Goal: Task Accomplishment & Management: Manage account settings

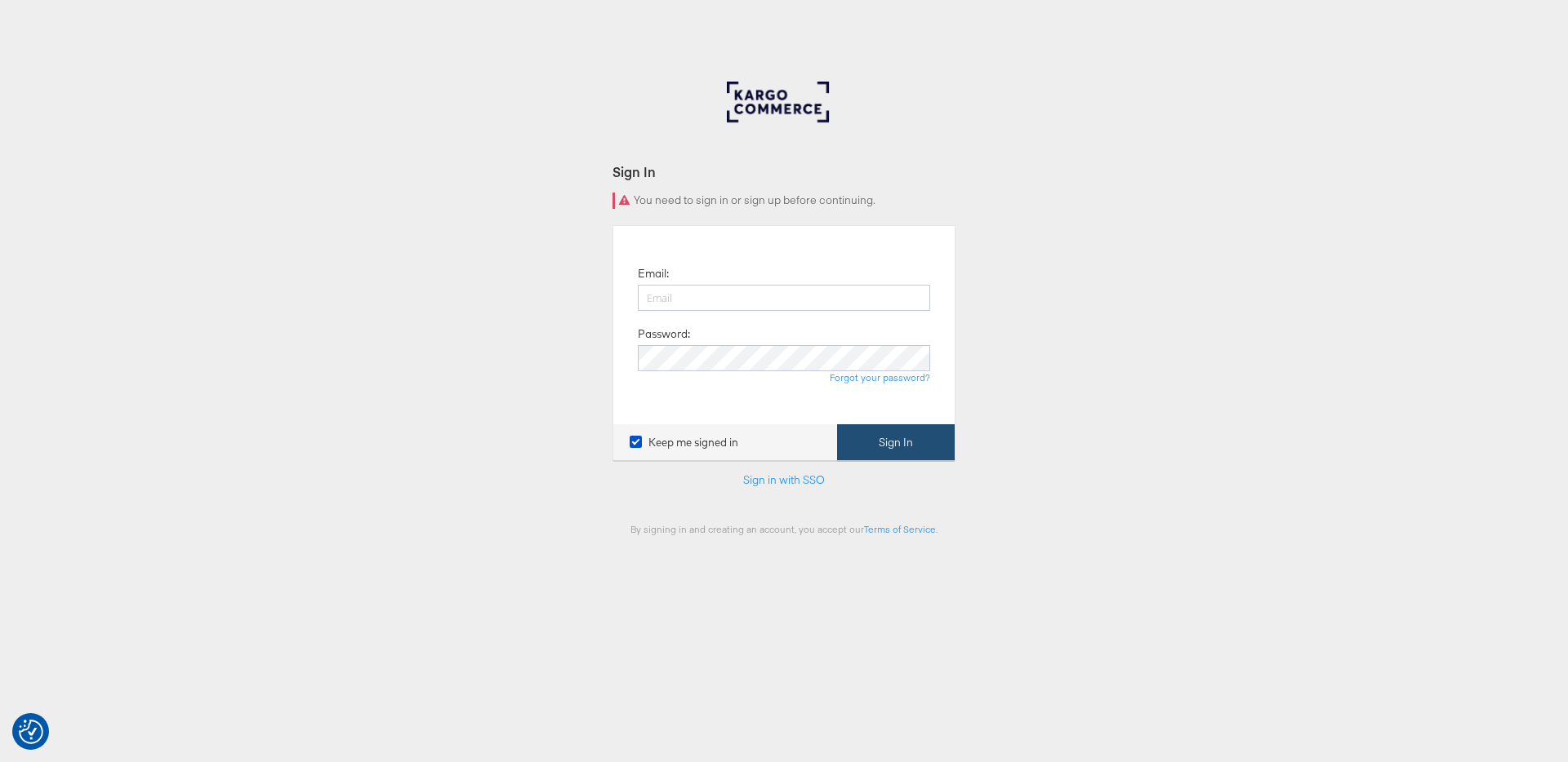
type input "sam.whelan@kargo.com"
click at [911, 435] on button "Sign In" at bounding box center [895, 443] width 118 height 37
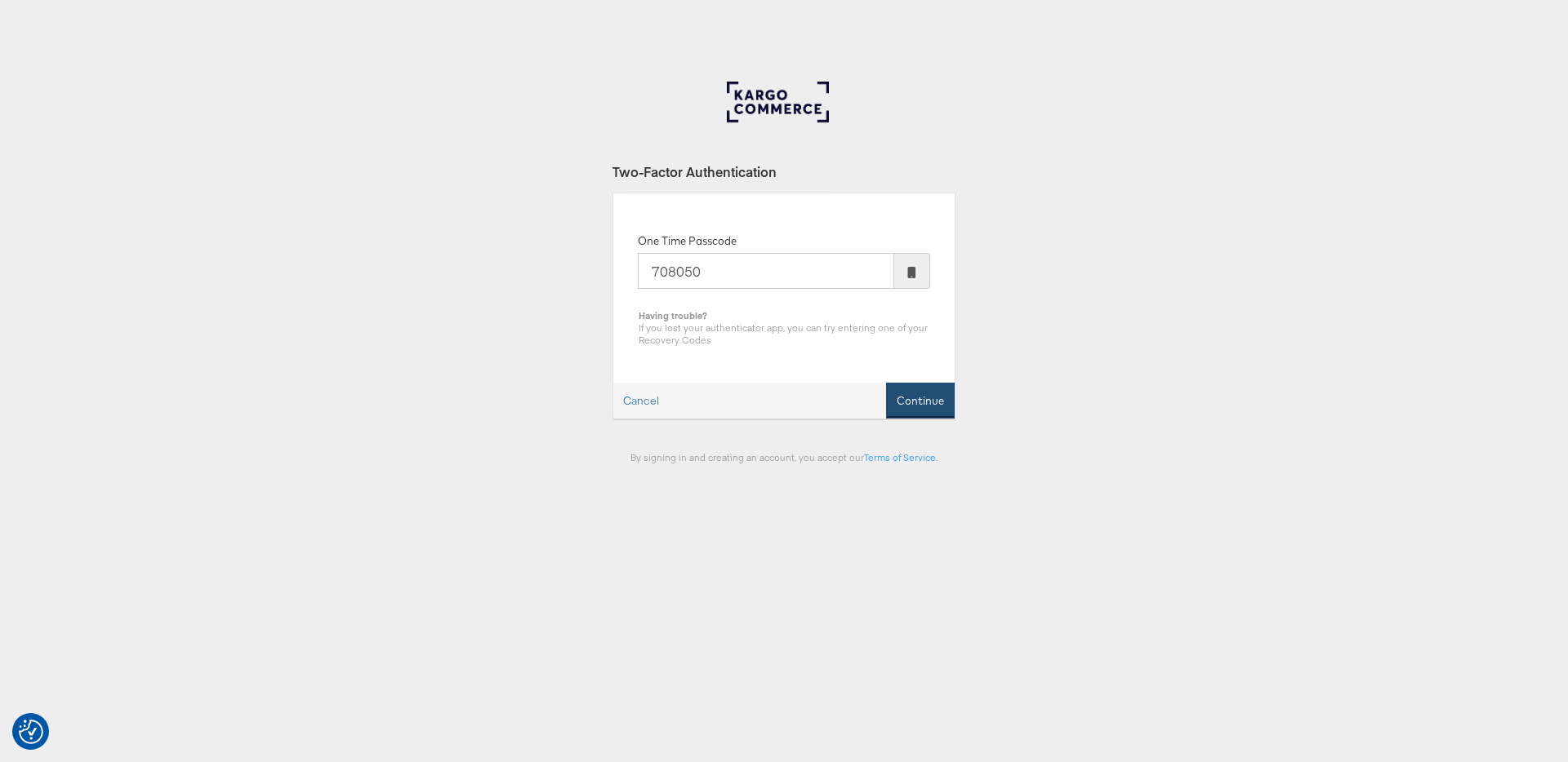
type input "708050"
click at [934, 400] on button "Continue" at bounding box center [920, 400] width 69 height 37
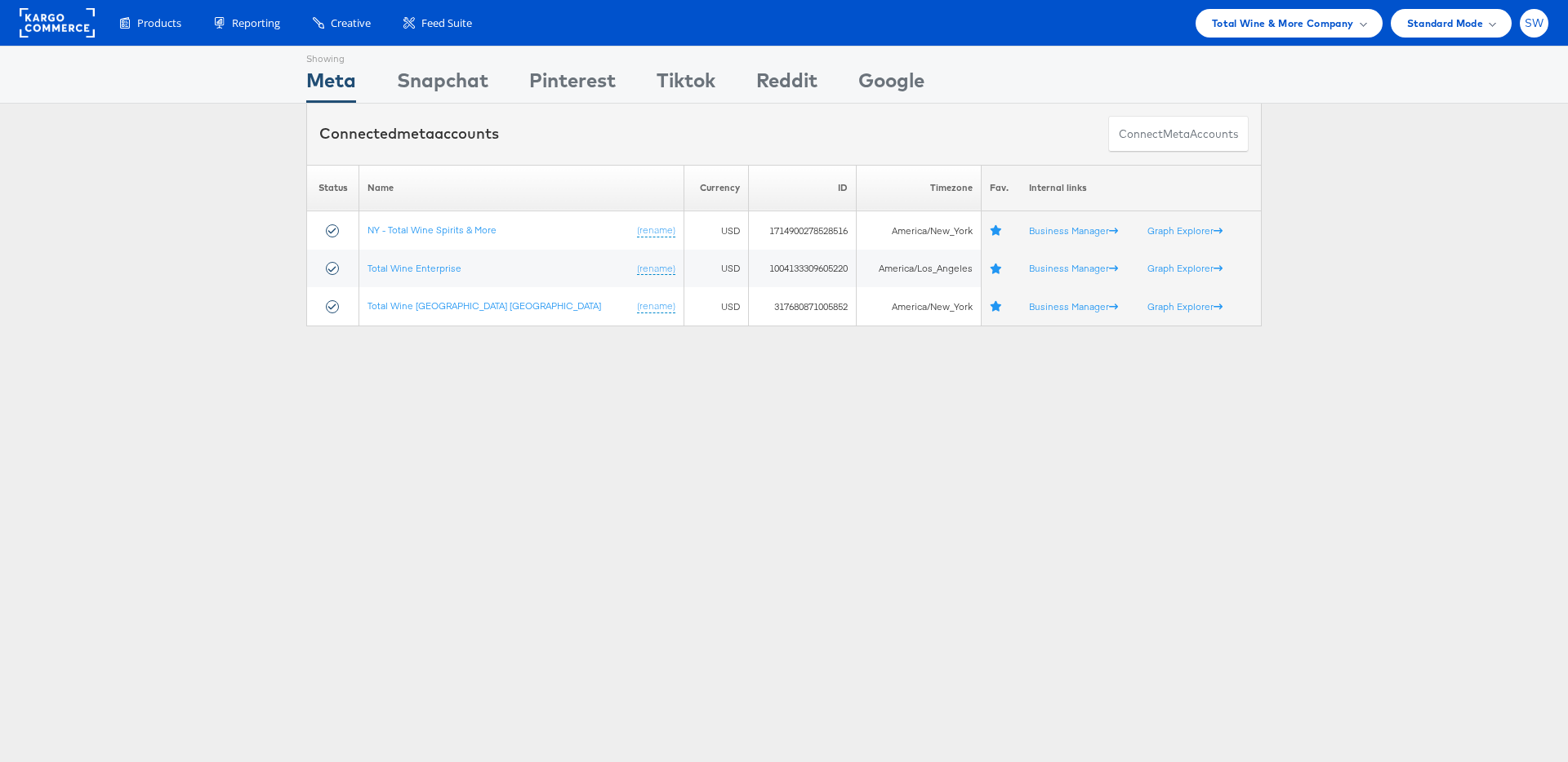
click at [1541, 26] on span "SW" at bounding box center [1534, 23] width 20 height 10
click at [1454, 155] on link "Internal Dashboard" at bounding box center [1465, 154] width 139 height 16
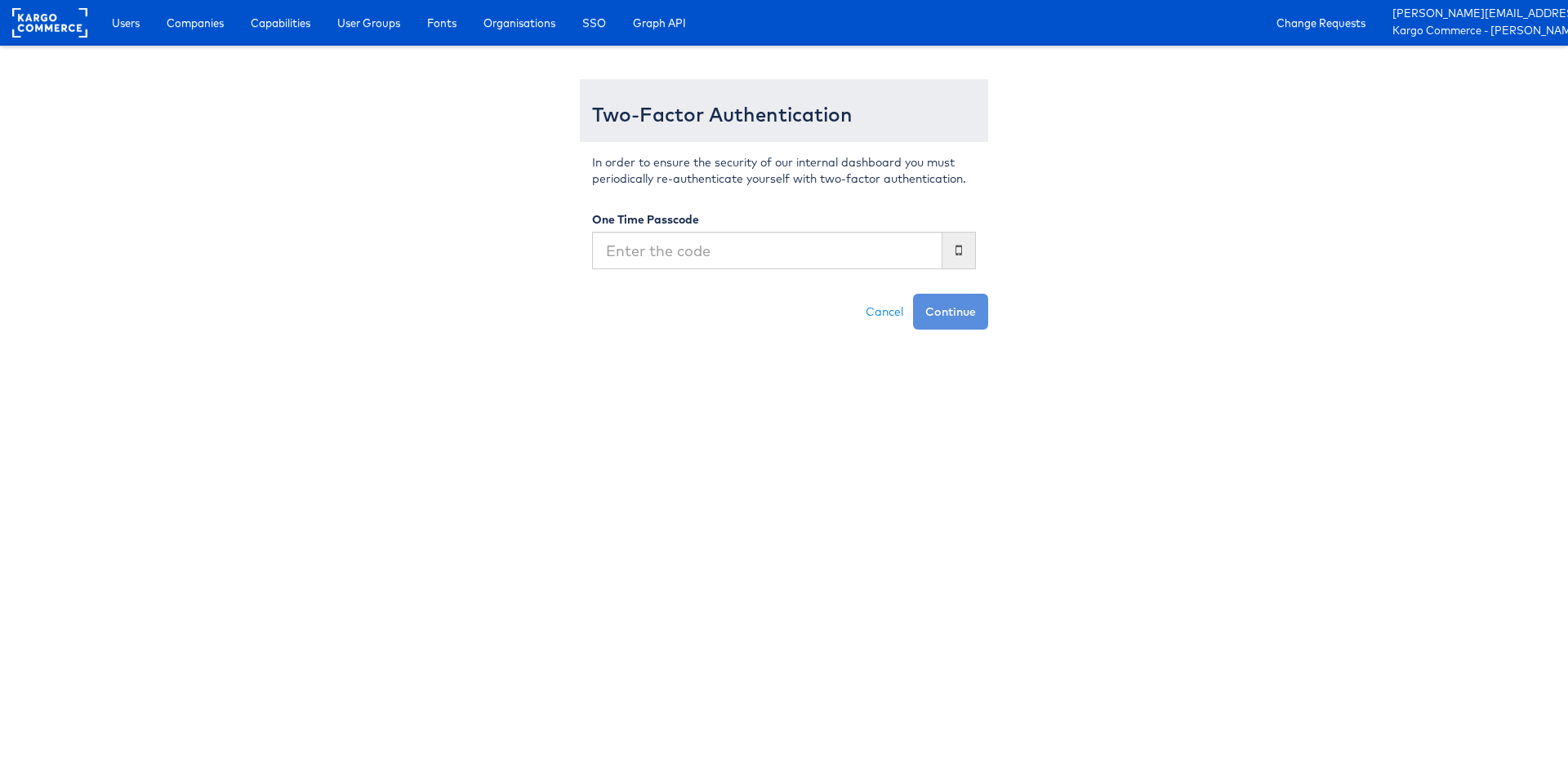
click at [708, 252] on input "text" at bounding box center [767, 251] width 351 height 38
type input "638428"
click at [913, 294] on button "Continue" at bounding box center [951, 312] width 75 height 36
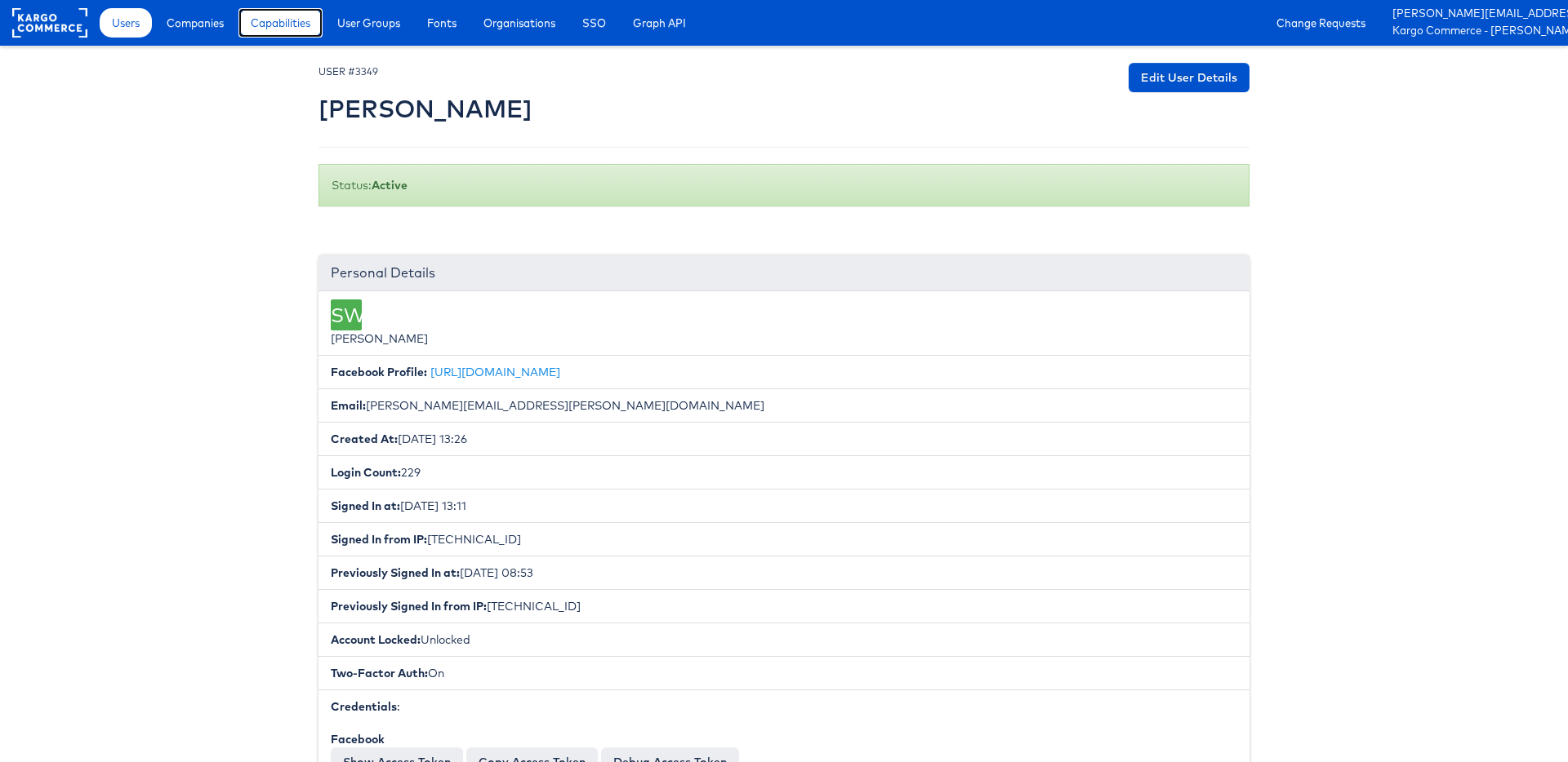
click at [290, 20] on span "Capabilities" at bounding box center [280, 23] width 59 height 16
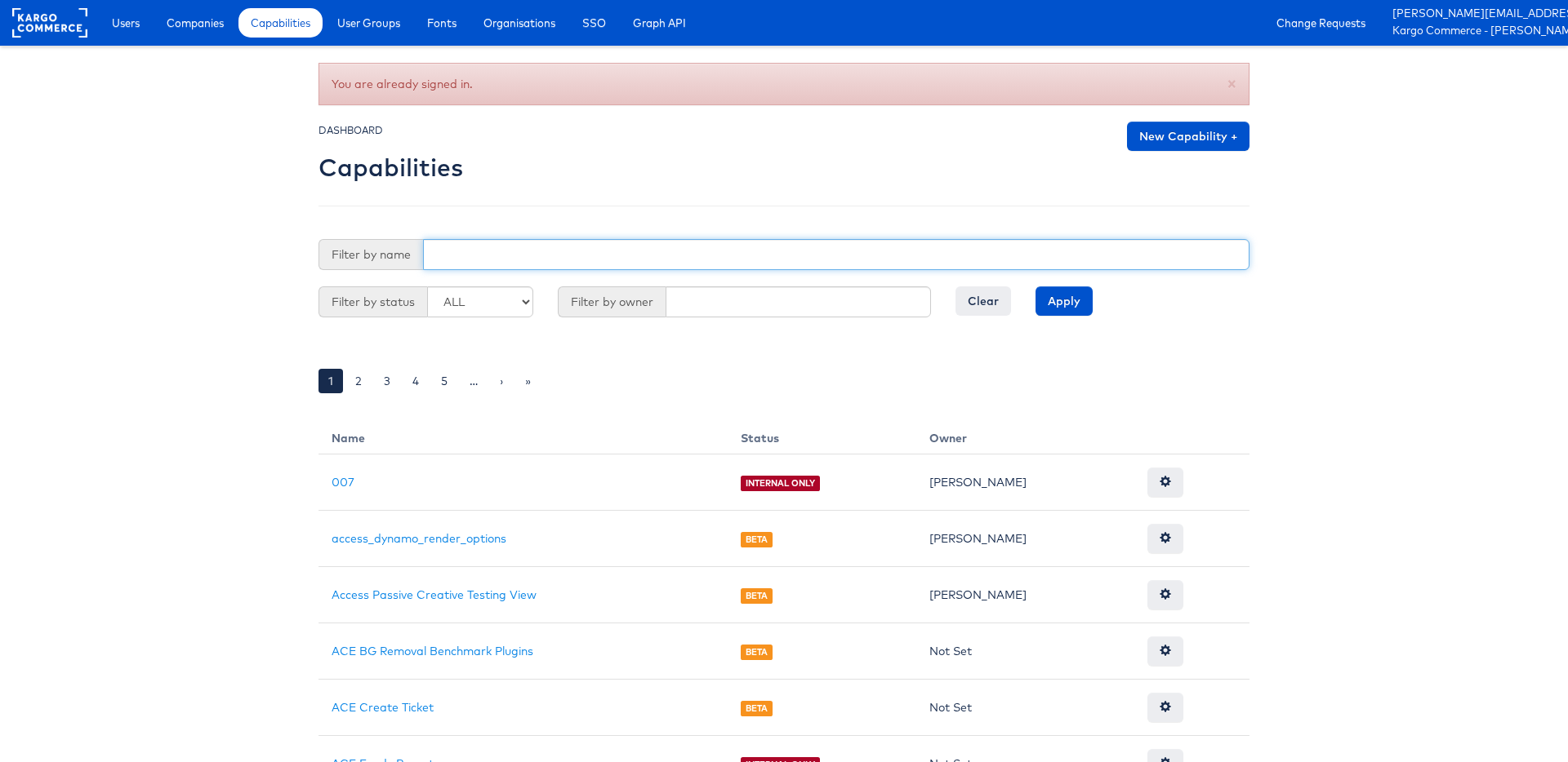
click at [576, 268] on input "text" at bounding box center [836, 254] width 826 height 31
type input "s"
paste input "ace_power_user"
click at [1036, 286] on input "Apply" at bounding box center [1064, 300] width 57 height 29
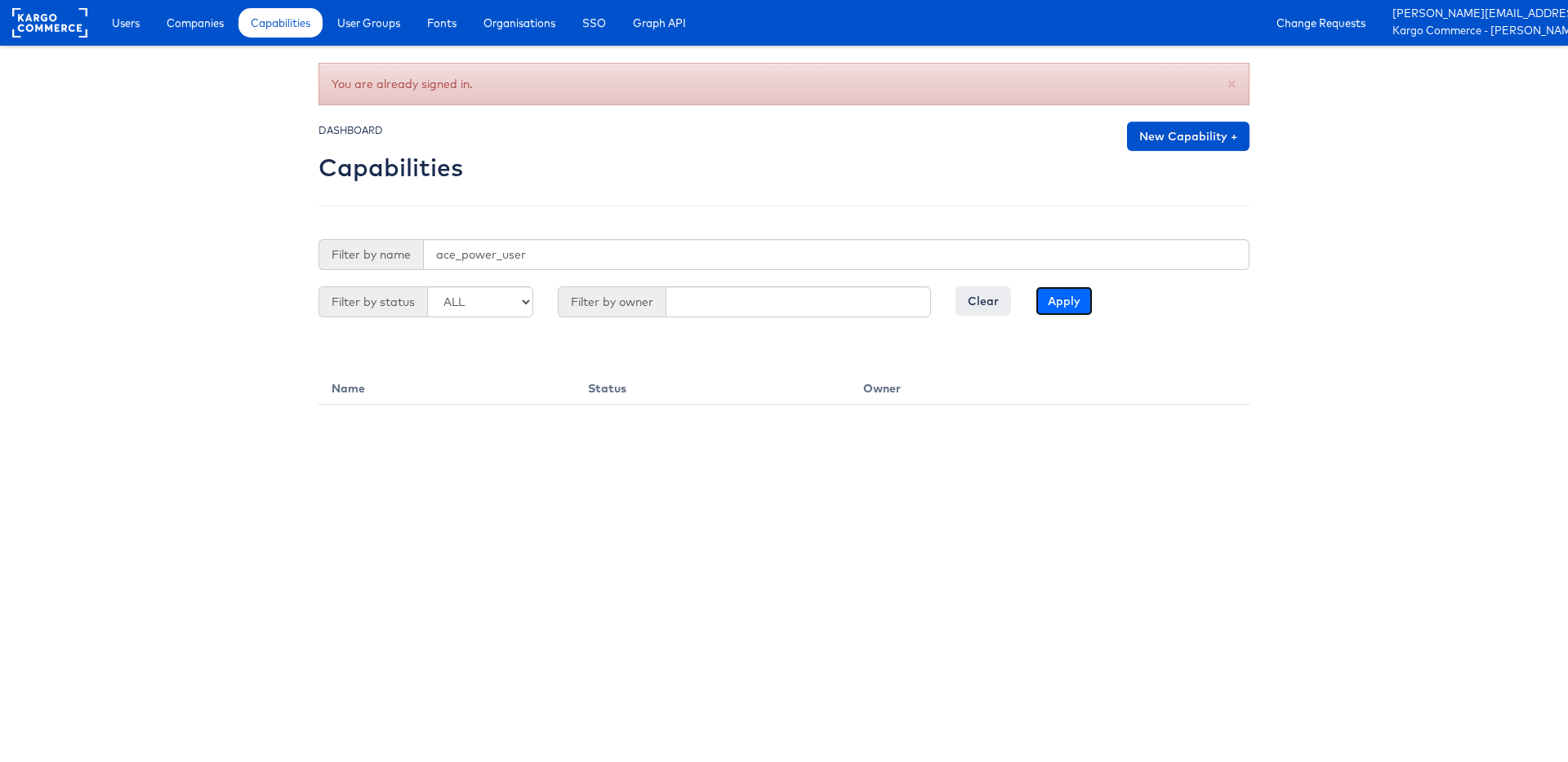
click at [1087, 289] on input "Apply" at bounding box center [1064, 300] width 57 height 29
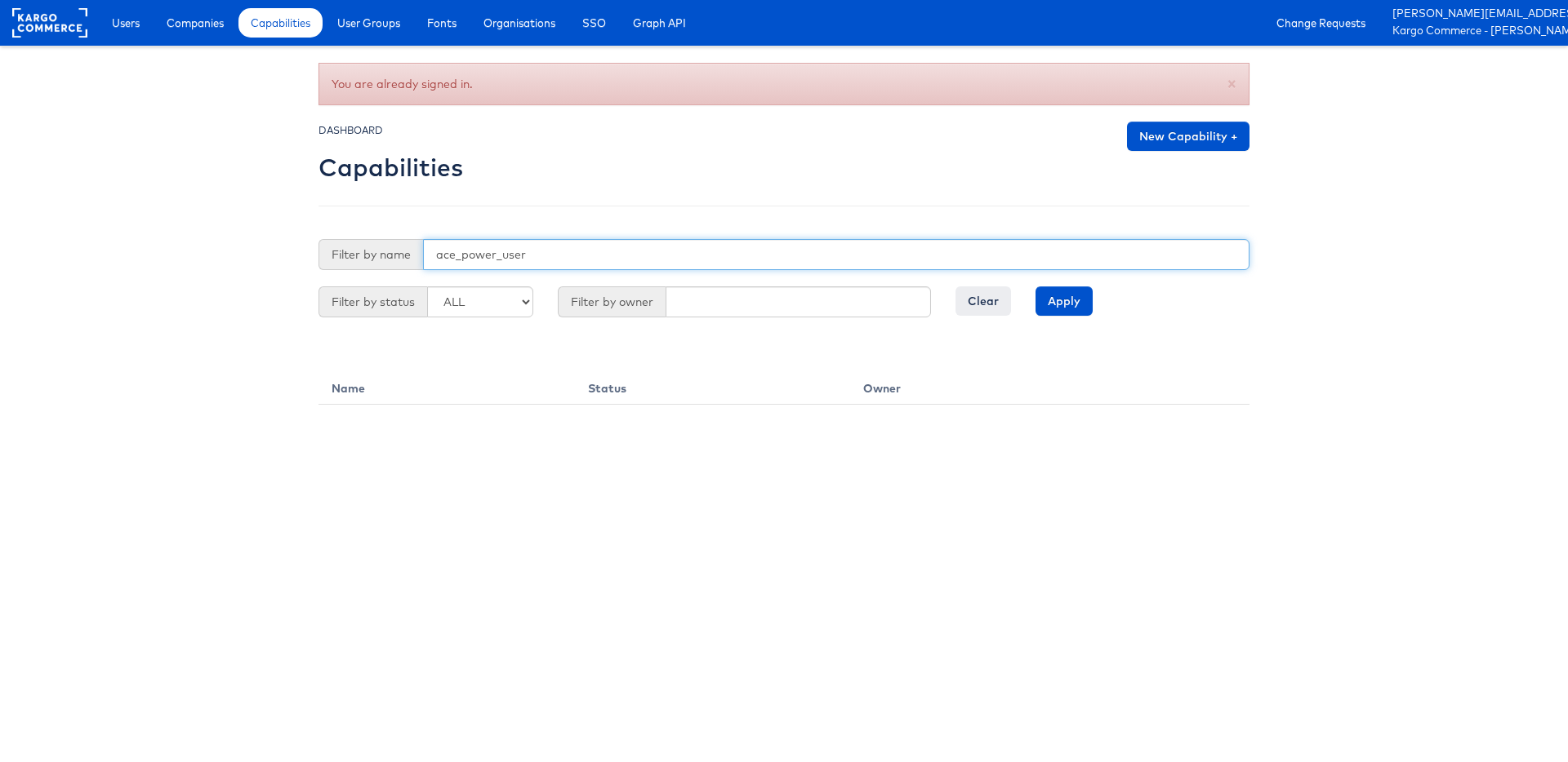
drag, startPoint x: 542, startPoint y: 254, endPoint x: 326, endPoint y: 218, distance: 219.0
click at [334, 221] on div "DASHBOARD Capabilities New Capability + Filter by name ace_power_user Filter by…" at bounding box center [784, 244] width 931 height 246
type input "[PERSON_NAME]"
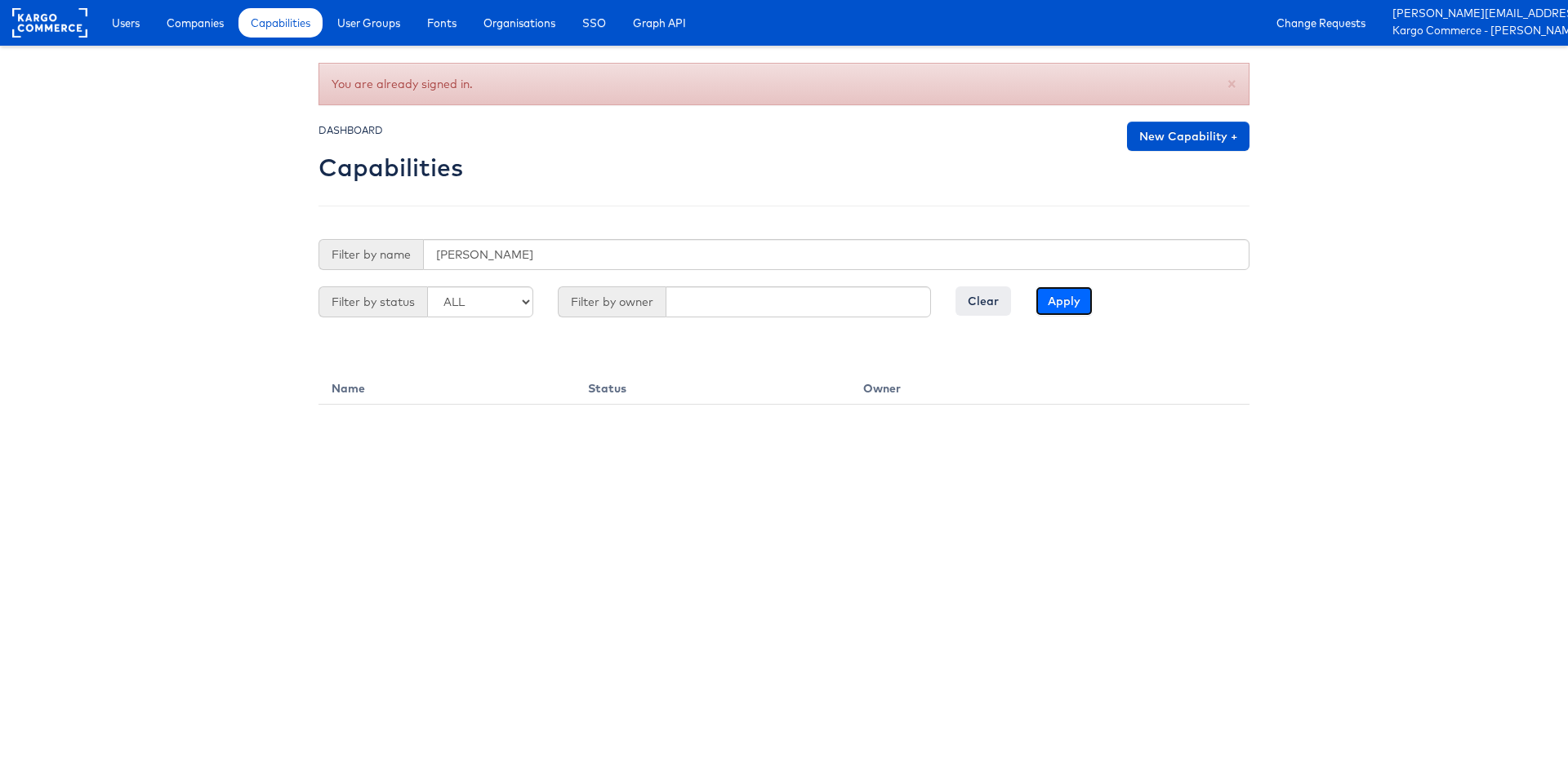
click at [1059, 303] on input "Apply" at bounding box center [1064, 300] width 57 height 29
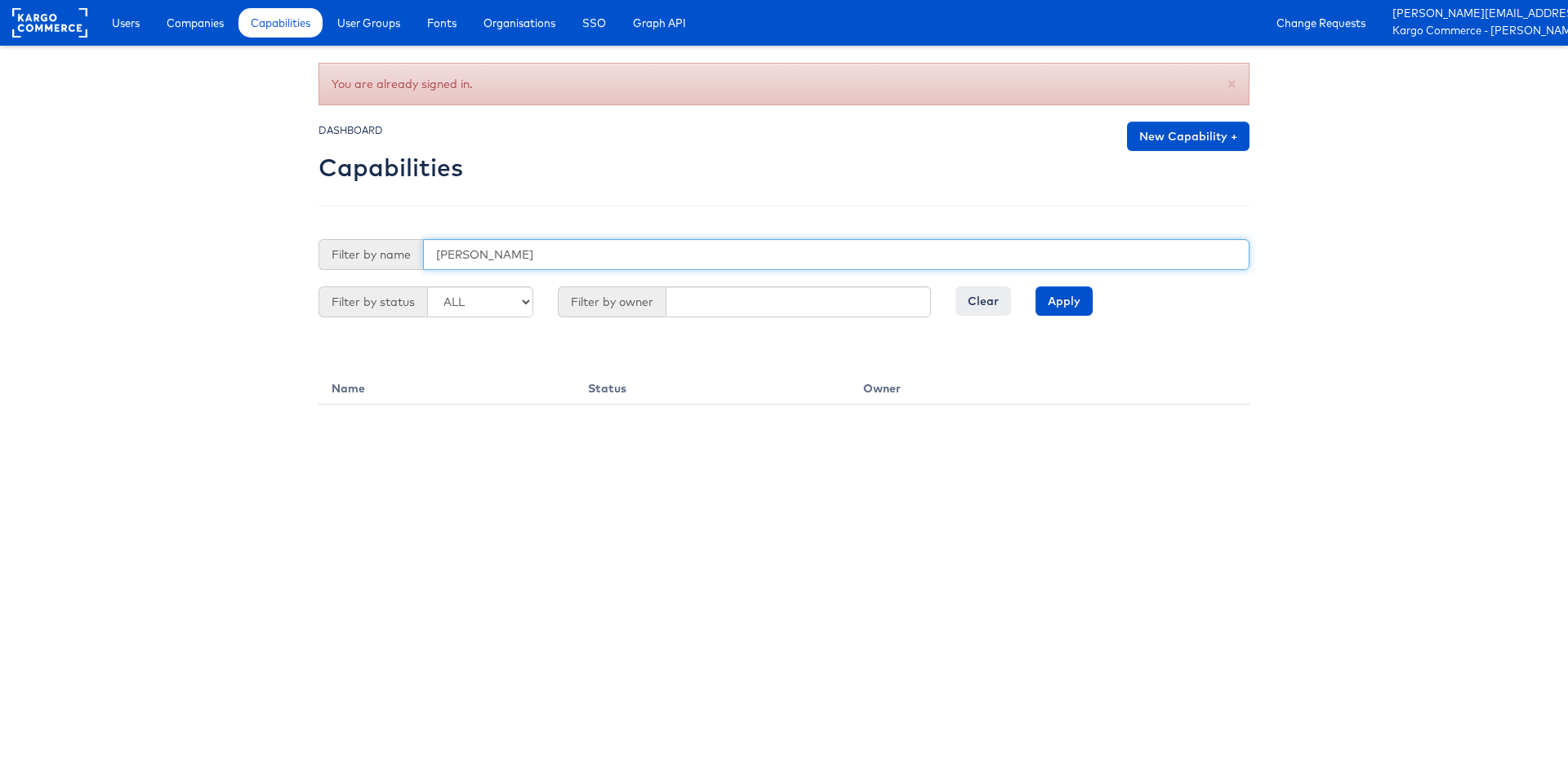
drag, startPoint x: 508, startPoint y: 263, endPoint x: 300, endPoint y: 172, distance: 227.0
click at [300, 172] on body "Users Companies Capabilities User Groups Fonts Organisations SSO Graph API Chan…" at bounding box center [784, 203] width 1568 height 405
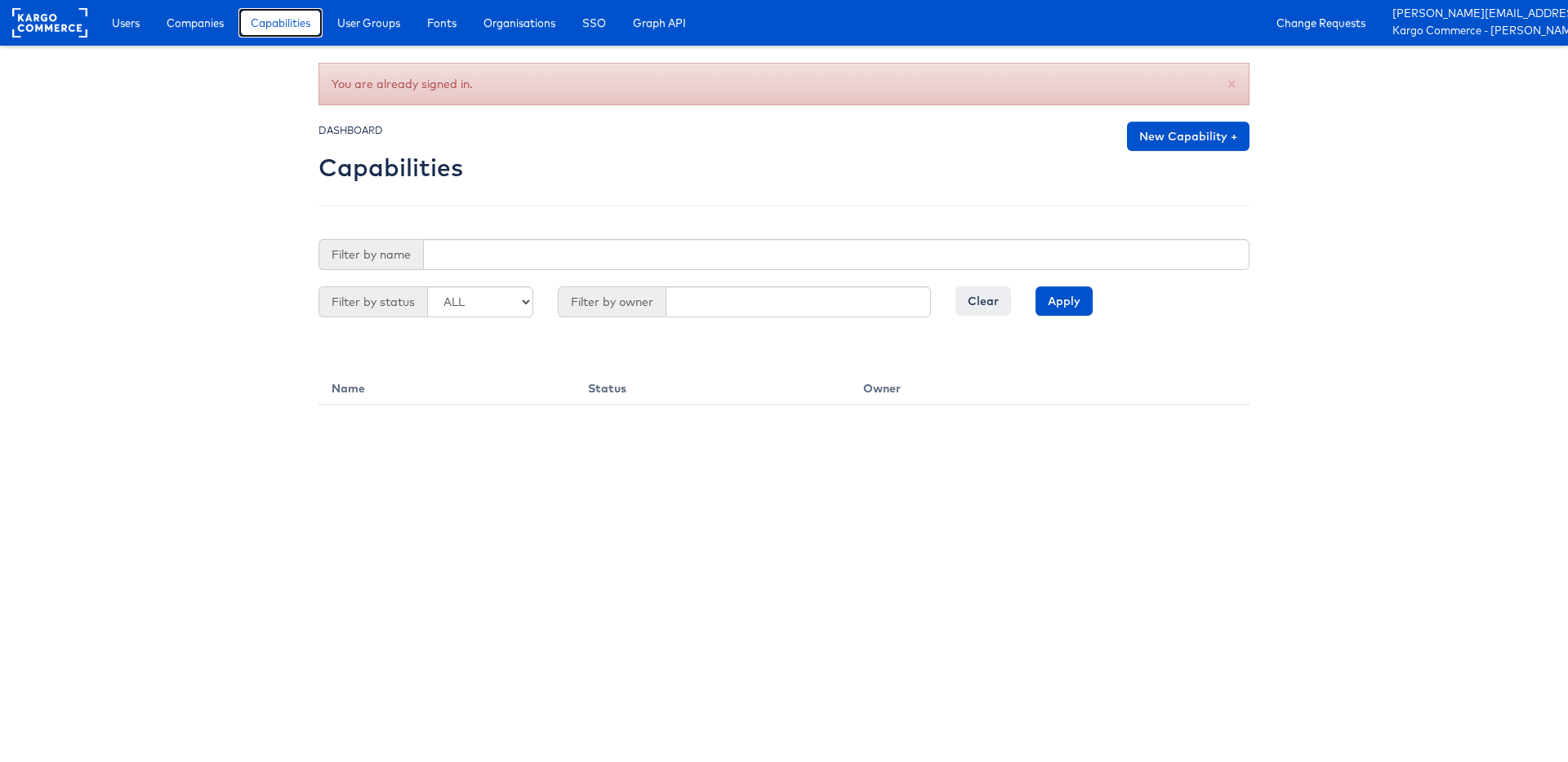
click at [303, 24] on span "Capabilities" at bounding box center [280, 23] width 59 height 16
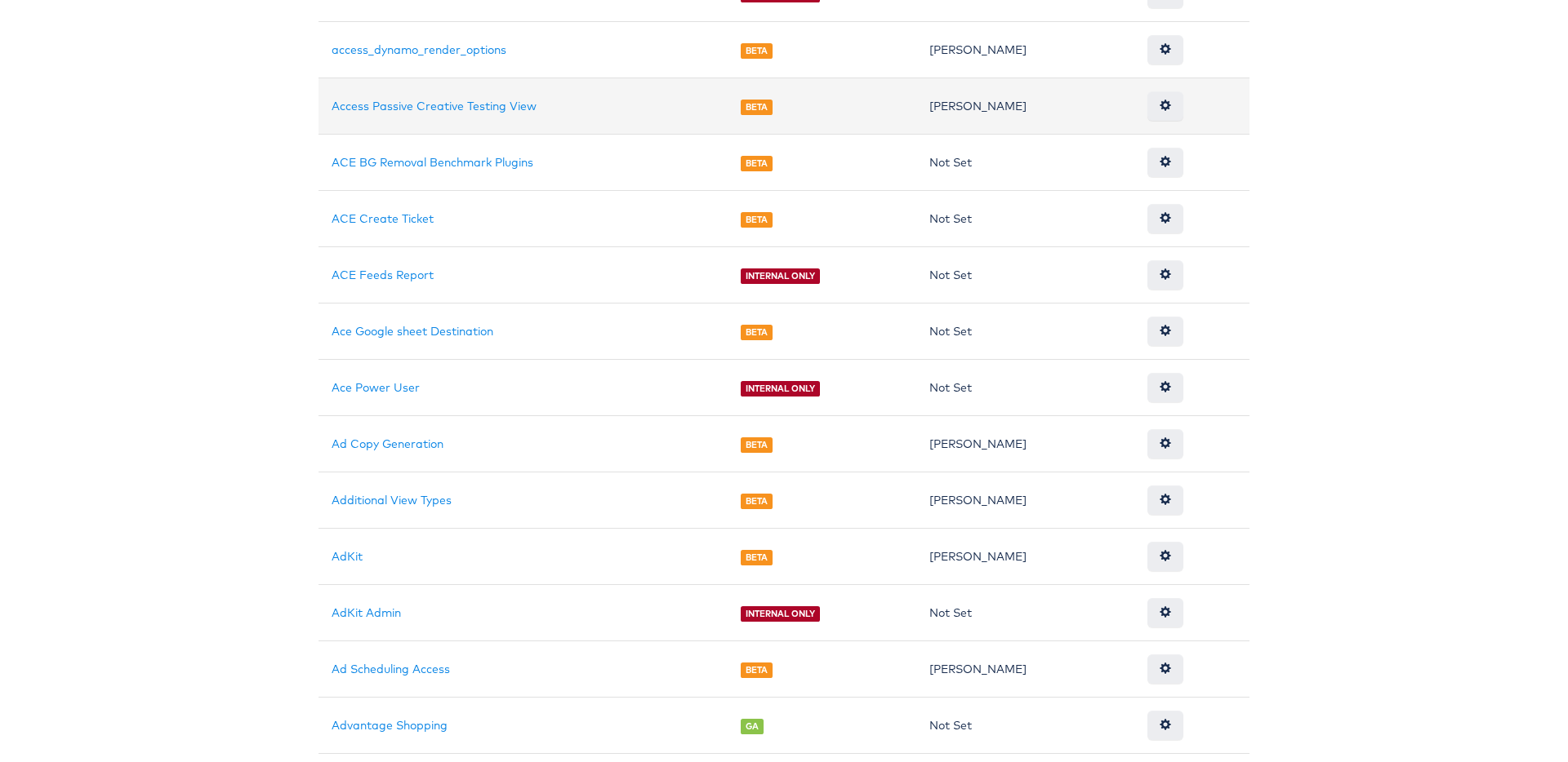
scroll to position [433, 0]
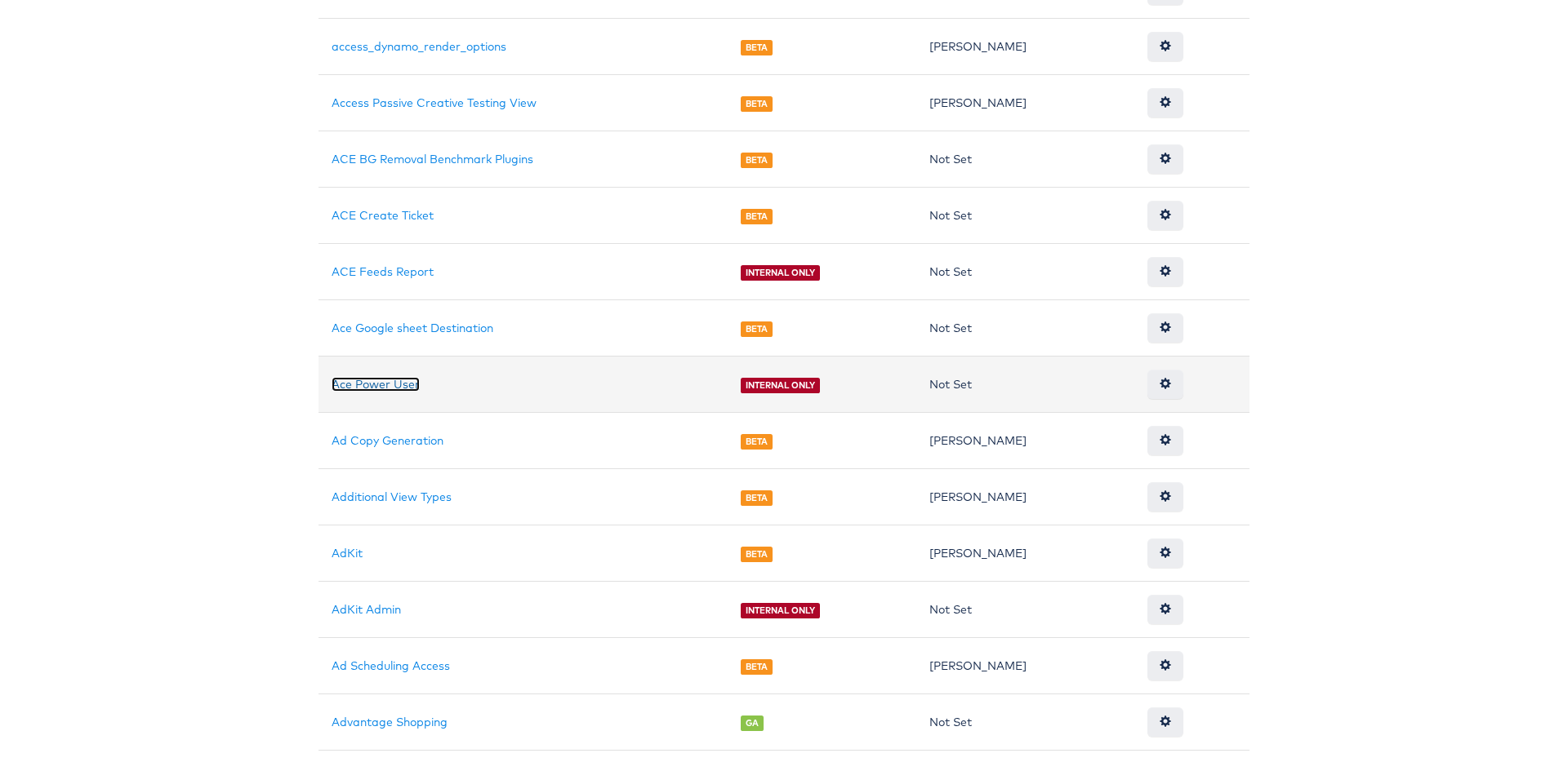
click at [399, 388] on link "Ace Power User" at bounding box center [376, 384] width 89 height 15
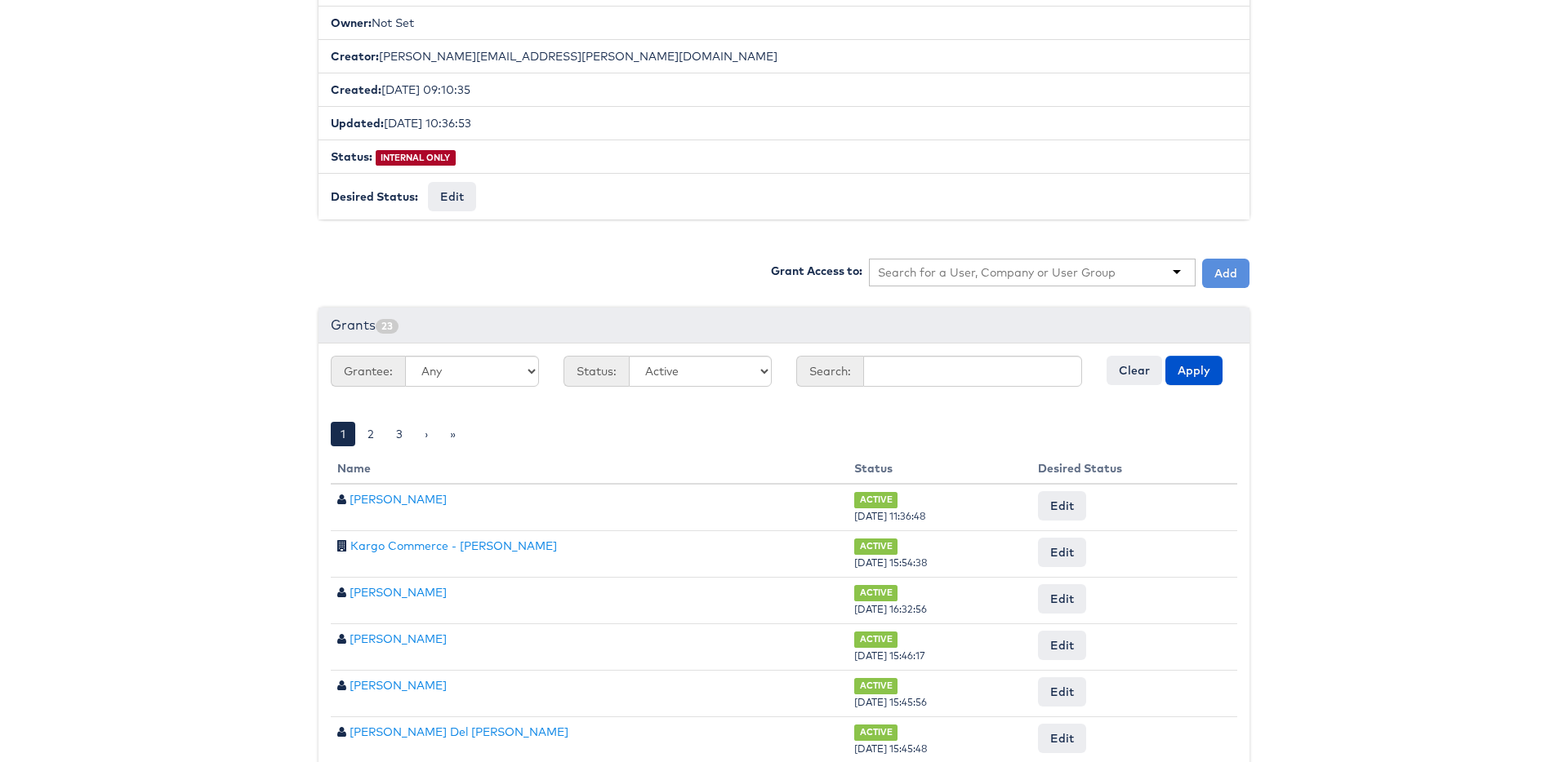
scroll to position [190, 0]
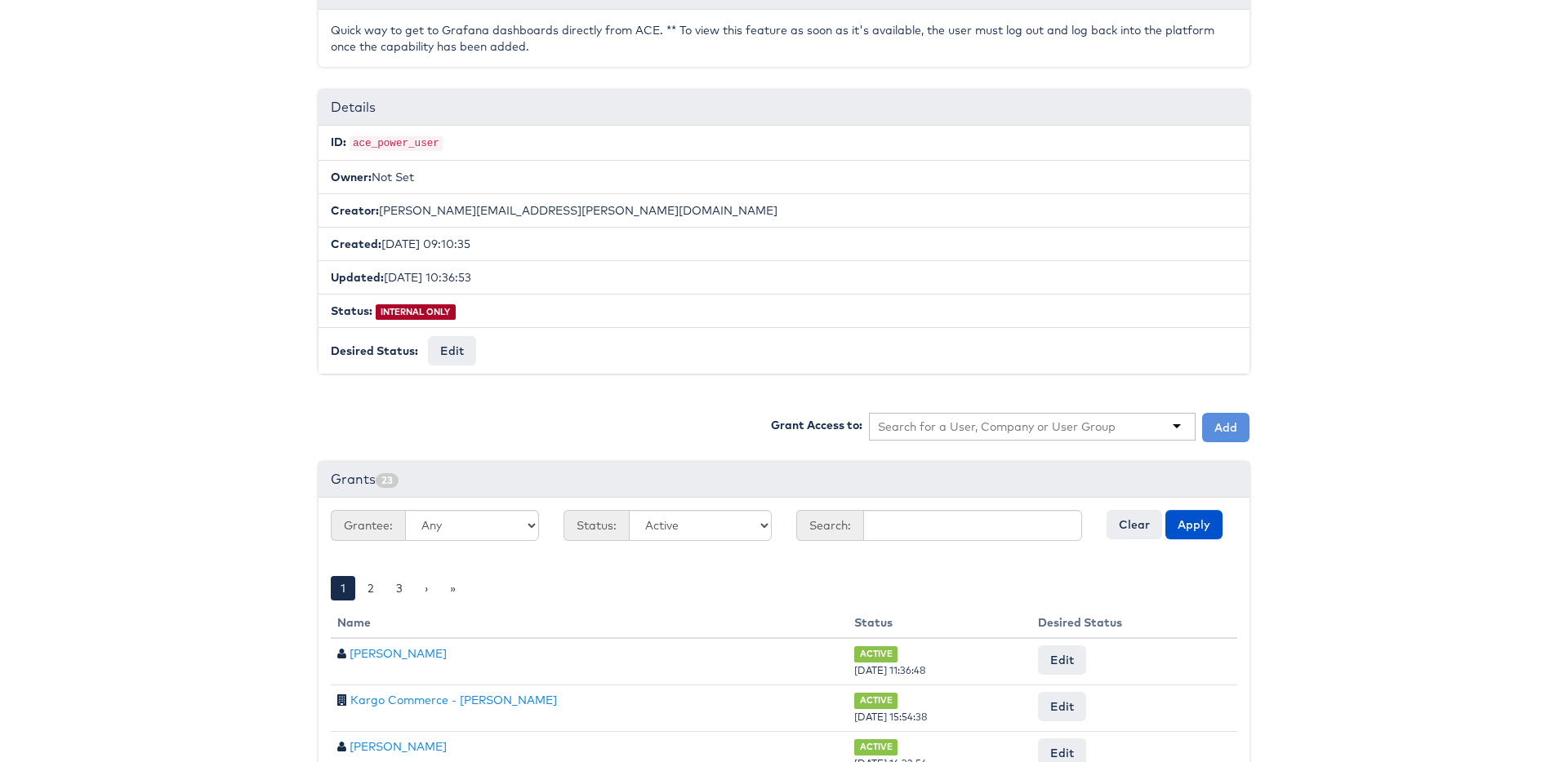
click at [948, 423] on input "text" at bounding box center [997, 427] width 238 height 16
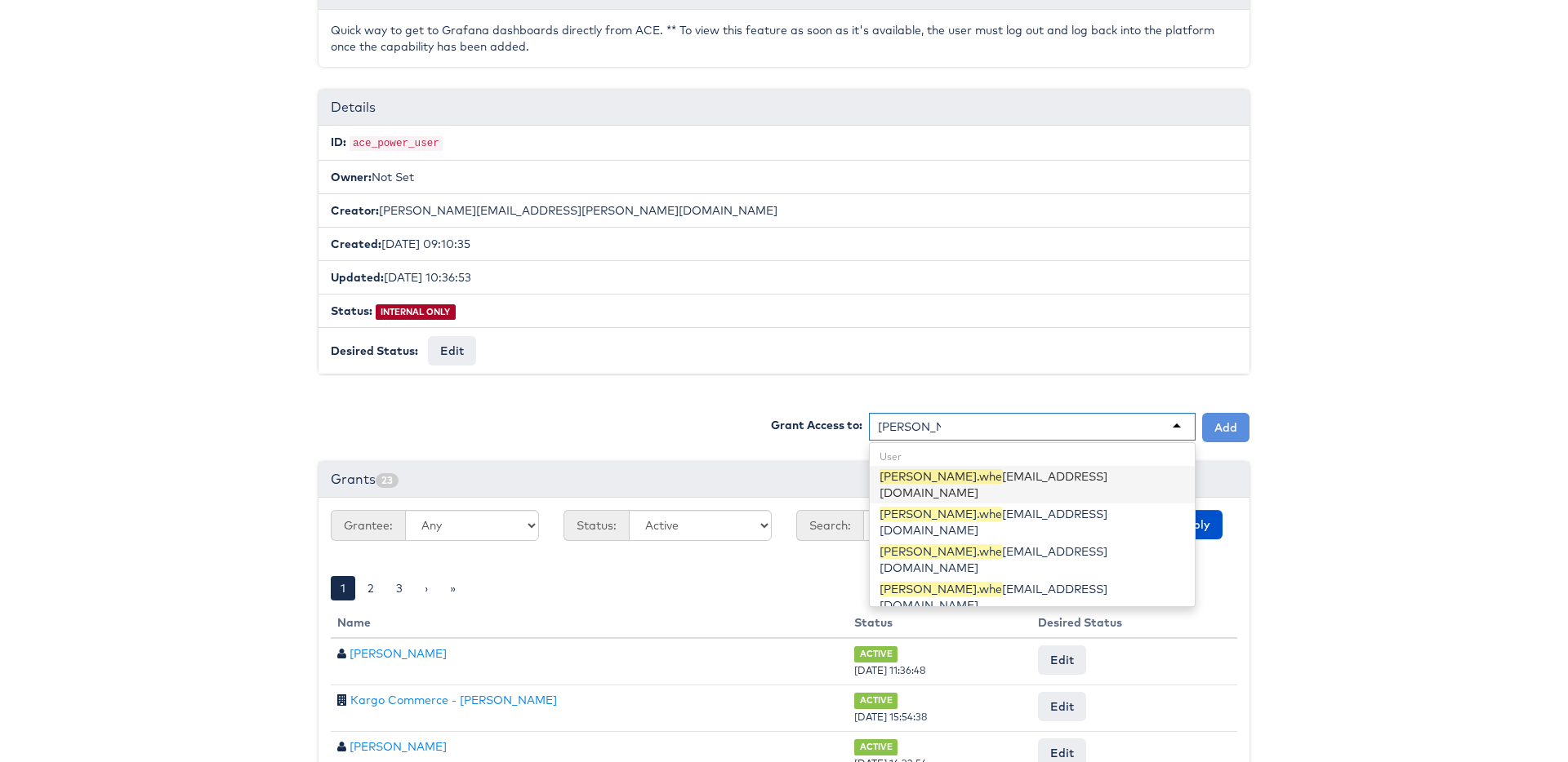
type input "[PERSON_NAME].[PERSON_NAME]"
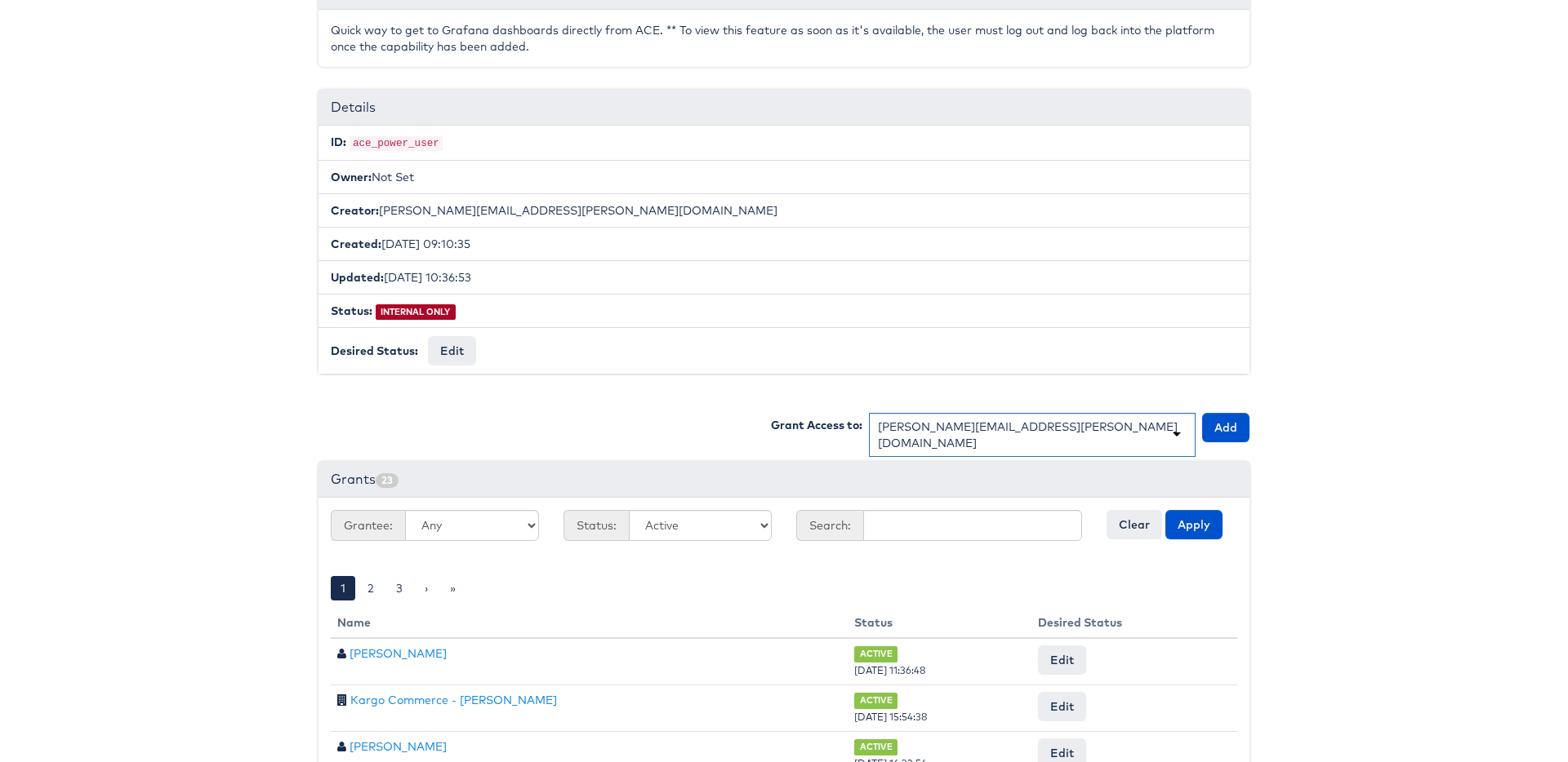
scroll to position [0, 0]
click at [1236, 426] on button "Add" at bounding box center [1226, 428] width 47 height 29
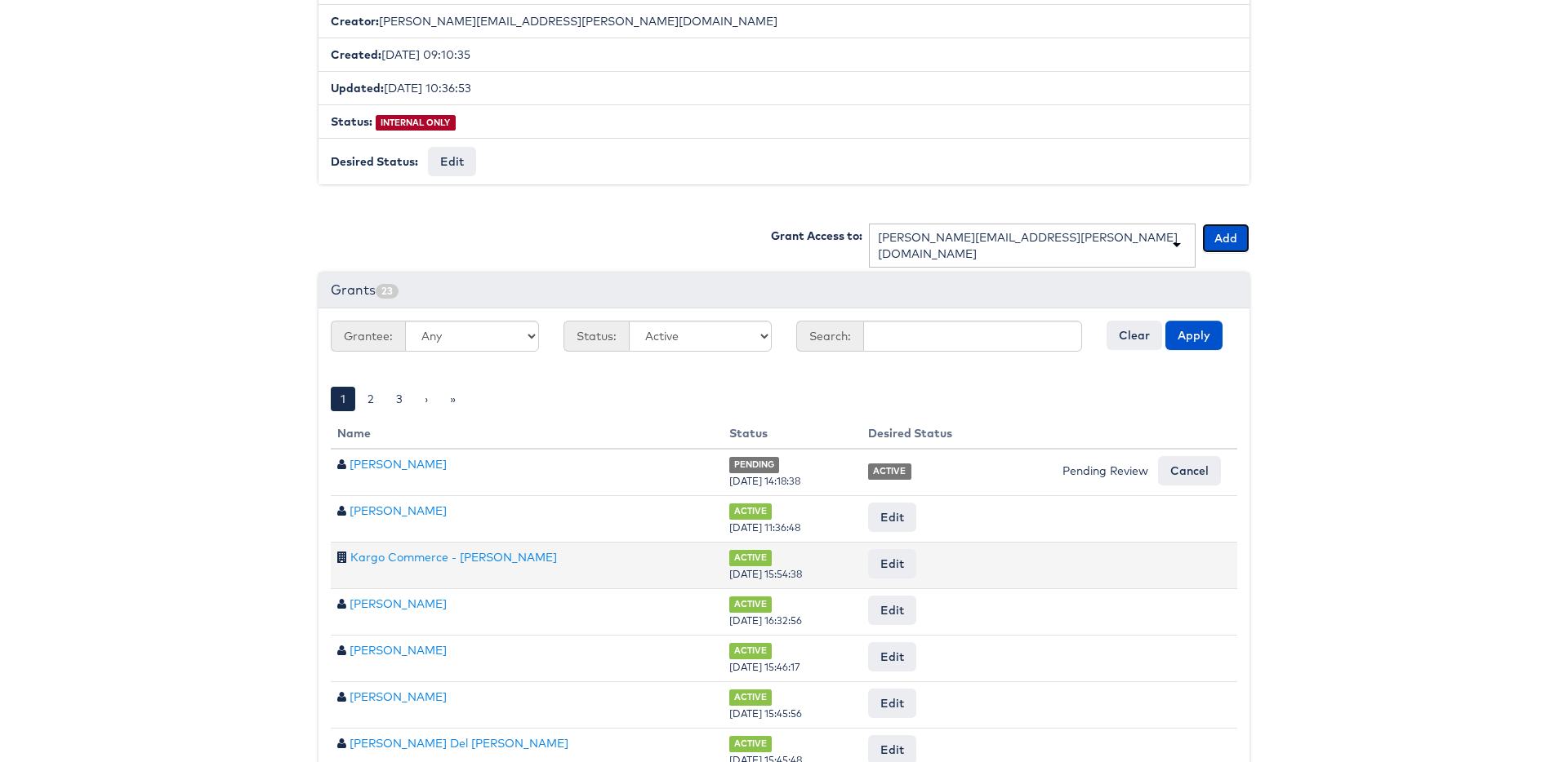
scroll to position [398, 0]
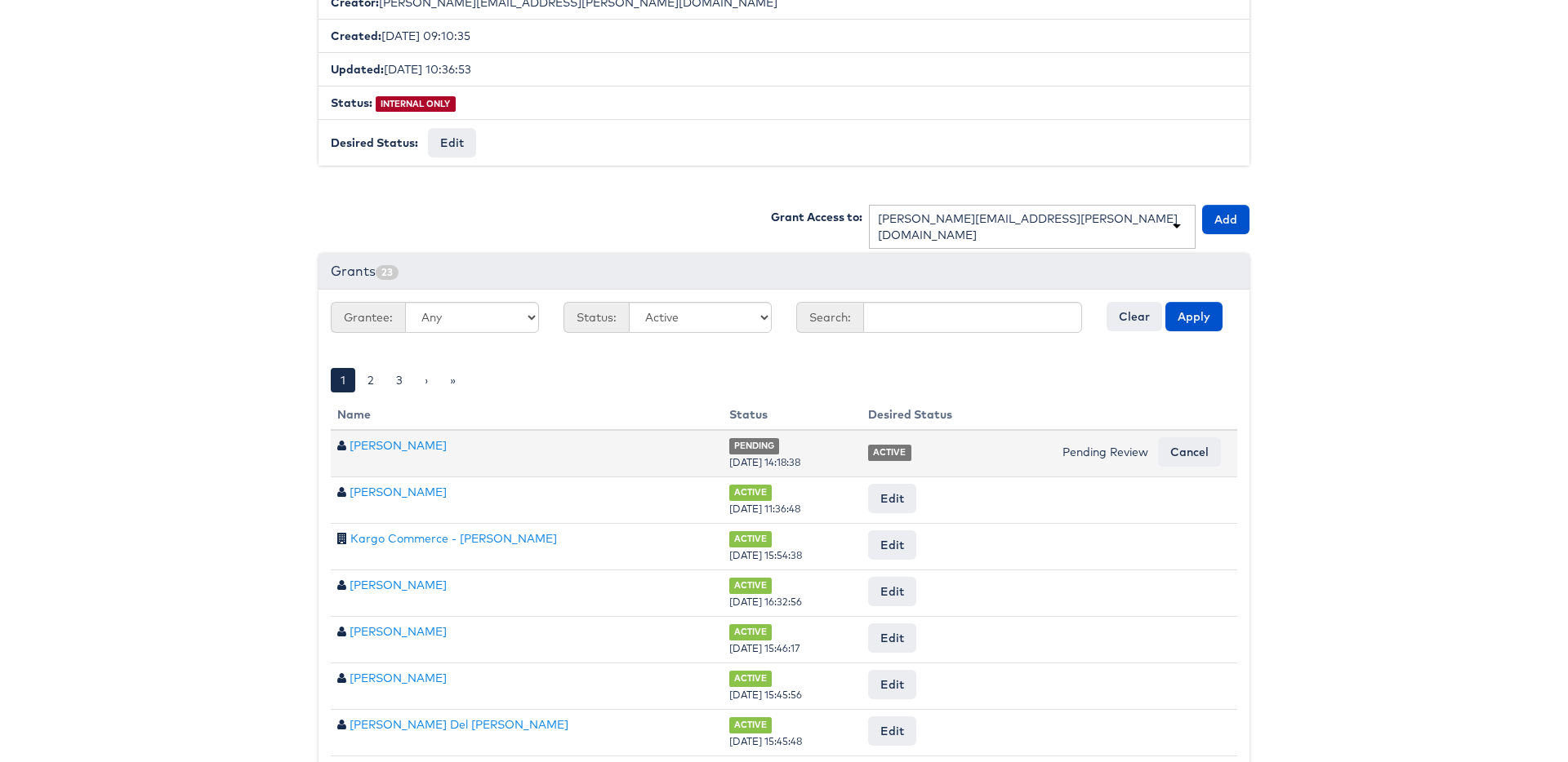
click at [1124, 451] on span "Pending Review" at bounding box center [1105, 452] width 86 height 15
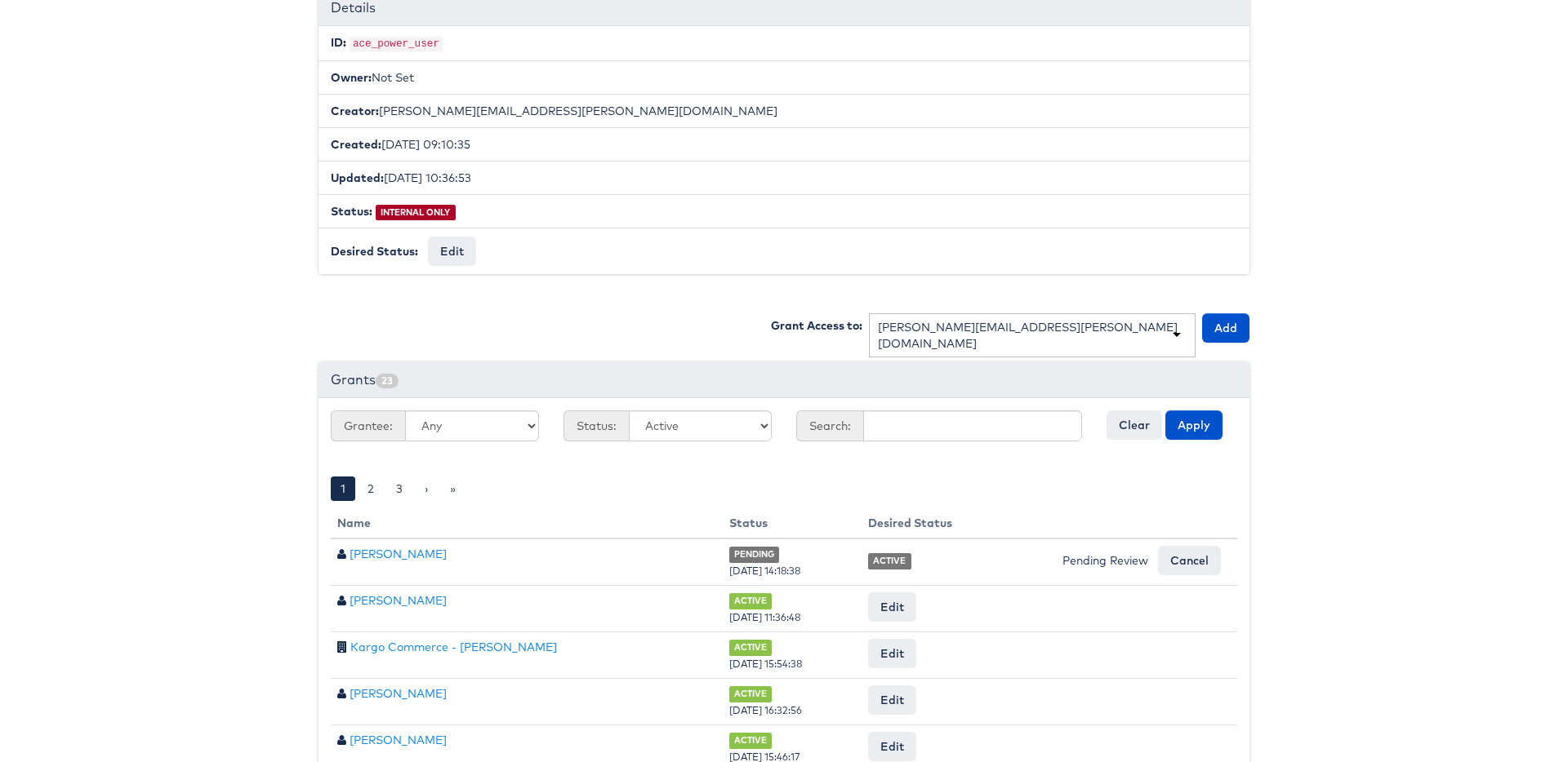
scroll to position [297, 0]
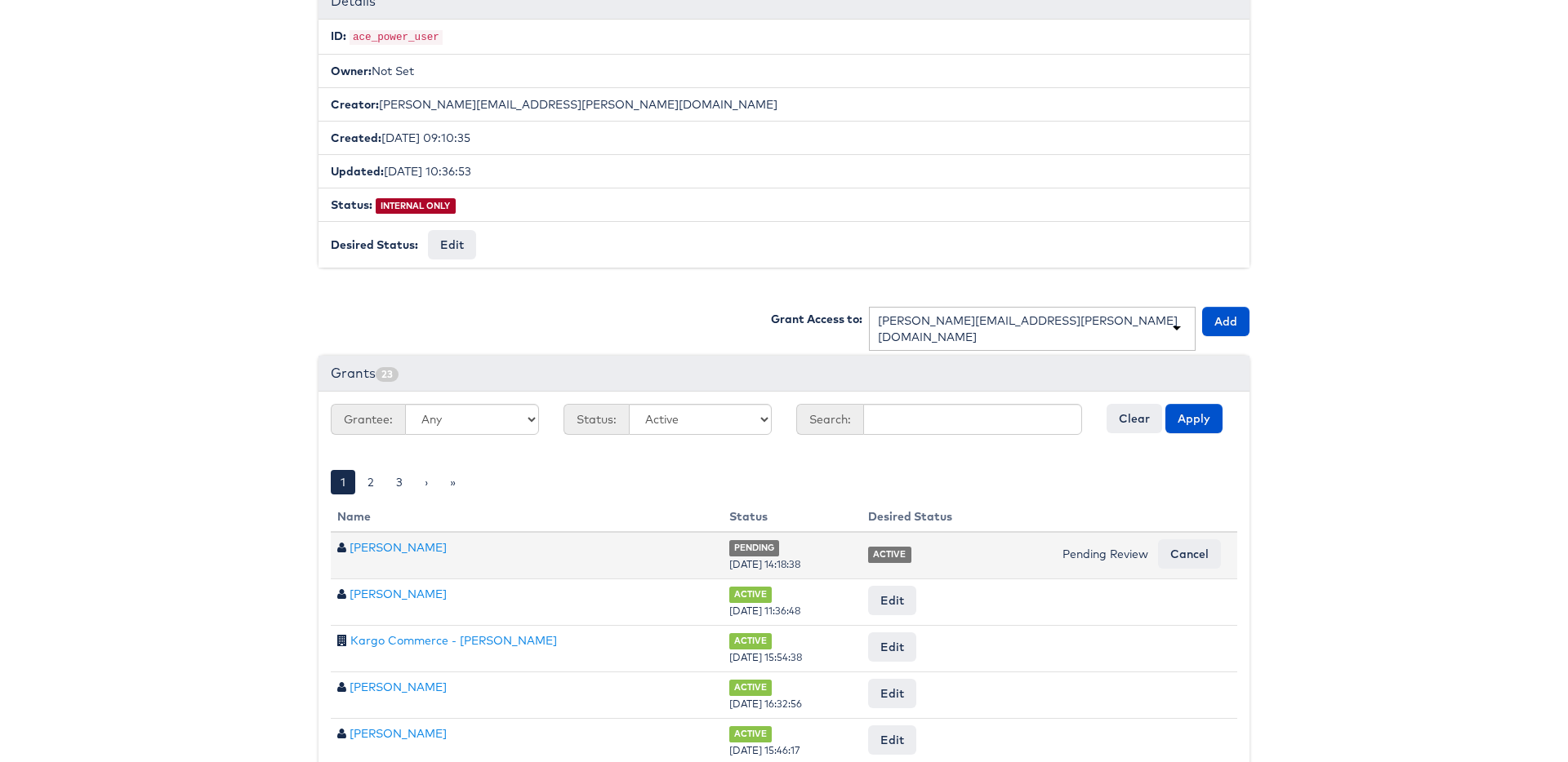
click at [1101, 553] on span "Pending Review" at bounding box center [1105, 555] width 86 height 15
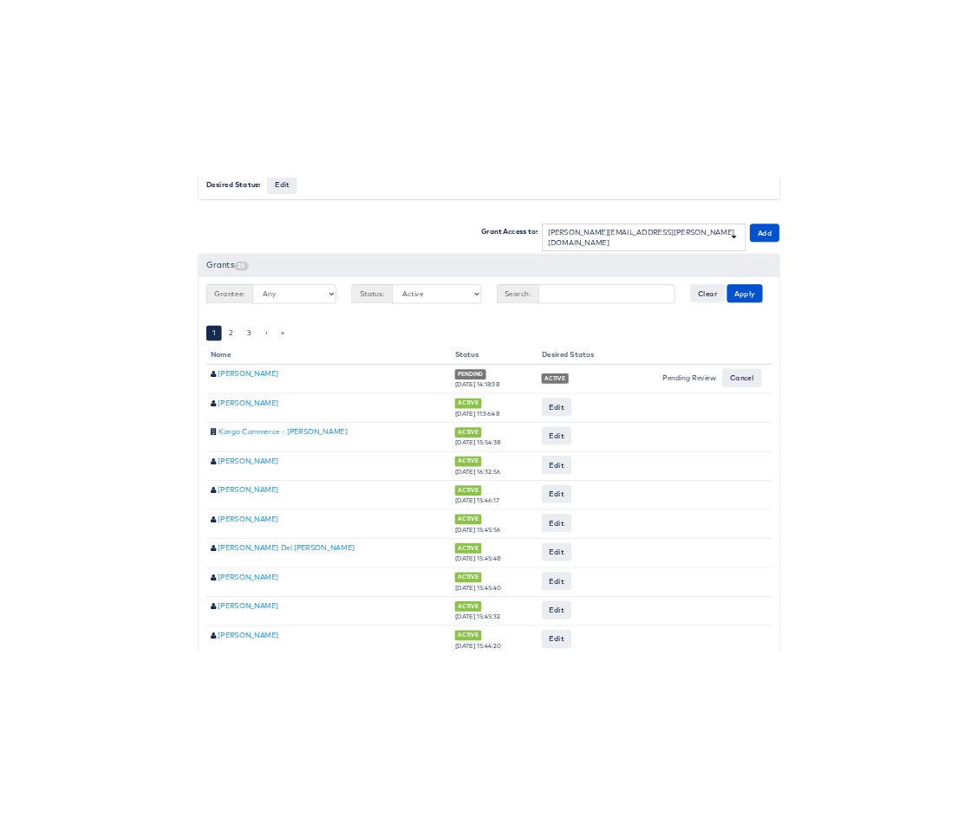
scroll to position [0, 0]
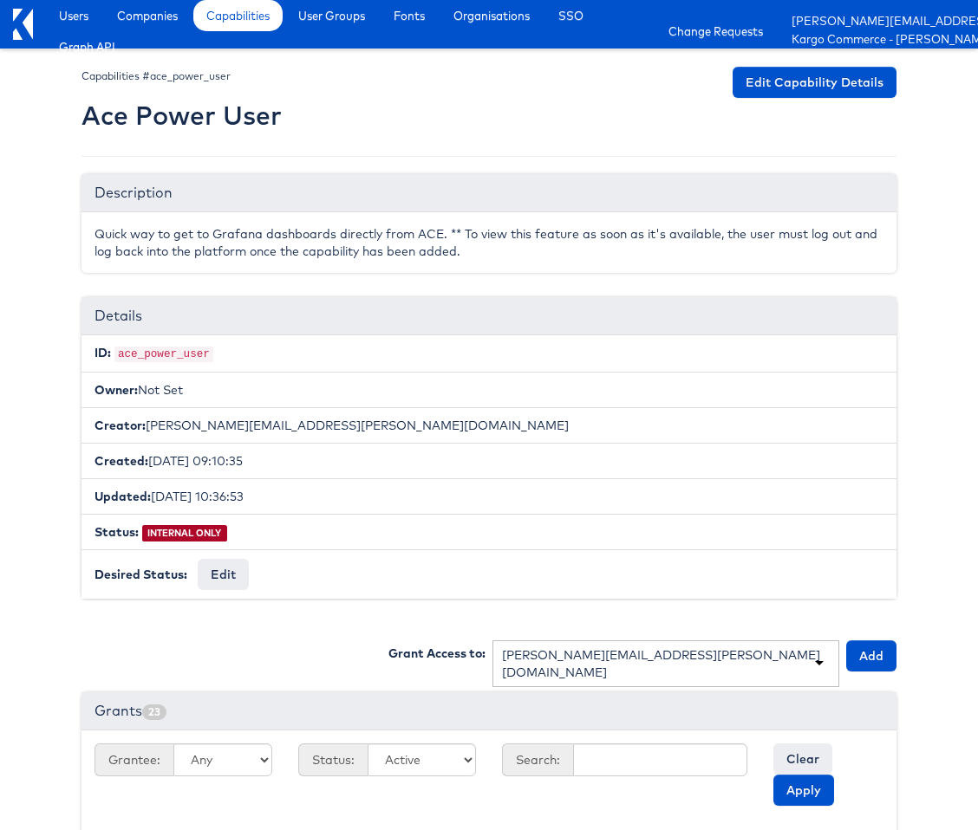
click at [630, 98] on div at bounding box center [488, 103] width 815 height 72
click at [25, 30] on icon at bounding box center [23, 24] width 20 height 31
